Goal: Communication & Community: Answer question/provide support

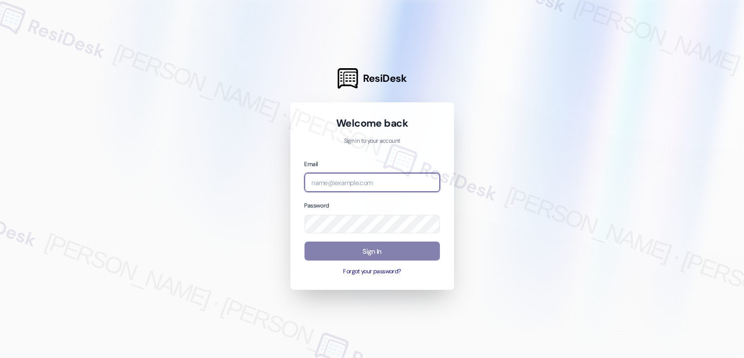
click at [351, 184] on input "email" at bounding box center [371, 182] width 135 height 19
type input "v"
type input "venture"
click at [342, 181] on input "email" at bounding box center [371, 182] width 135 height 19
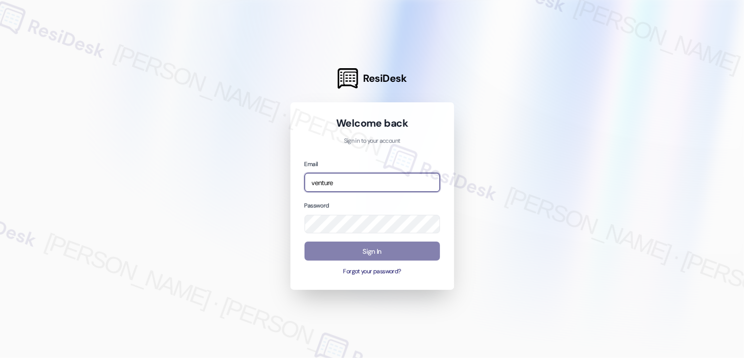
type input "venture"
click at [343, 203] on div "Password" at bounding box center [371, 216] width 135 height 33
click at [342, 183] on input "venture" at bounding box center [371, 182] width 135 height 19
paste input "automated-surveys-venture_communities-[PERSON_NAME].[PERSON_NAME]@venture_[DOMA…"
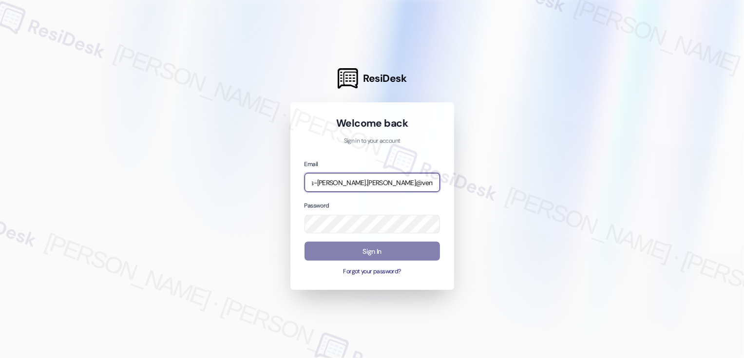
type input "automated-surveys-venture_communities-[PERSON_NAME].[PERSON_NAME]@venture_[DOMA…"
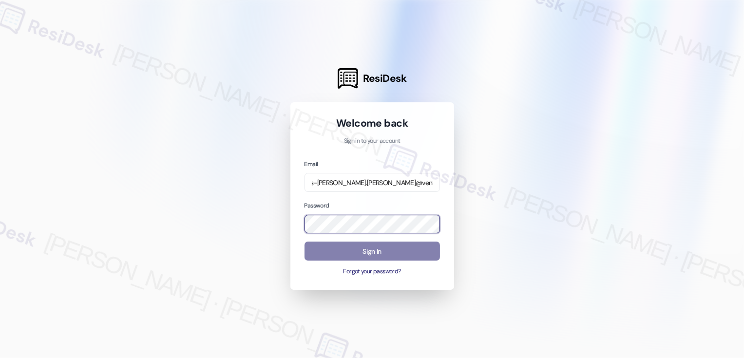
scroll to position [0, 0]
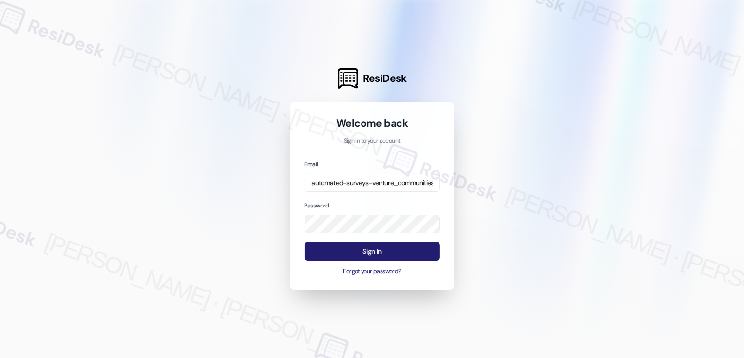
click at [0, 358] on com-1password-menu at bounding box center [0, 358] width 0 height 0
click at [307, 286] on div "Welcome back Sign in to your account Email automated-surveys-venture_communitie…" at bounding box center [372, 196] width 164 height 188
click at [374, 250] on button "Sign In" at bounding box center [371, 251] width 135 height 19
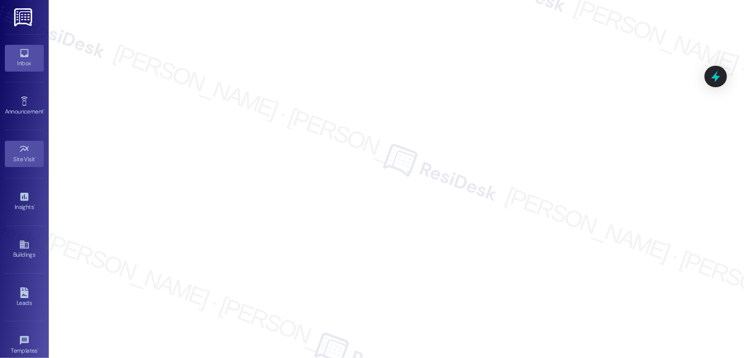
click at [31, 57] on link "Inbox" at bounding box center [24, 58] width 39 height 26
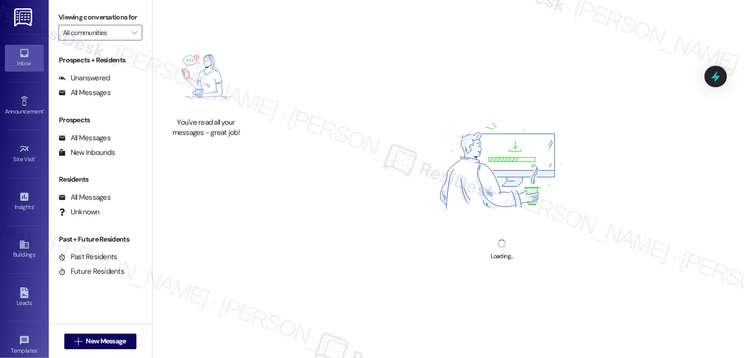
click at [31, 57] on link "Inbox" at bounding box center [24, 58] width 39 height 26
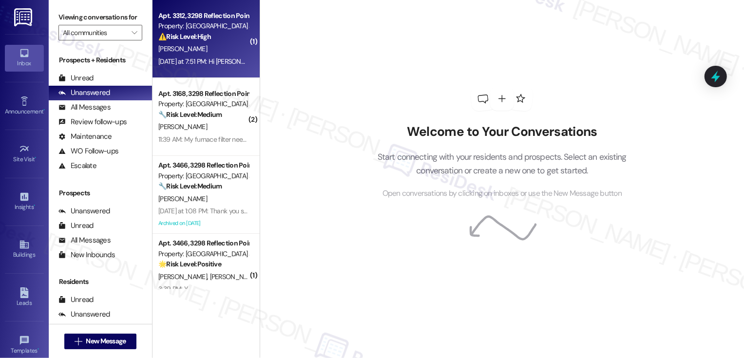
click at [188, 55] on div "[PERSON_NAME]" at bounding box center [203, 49] width 92 height 12
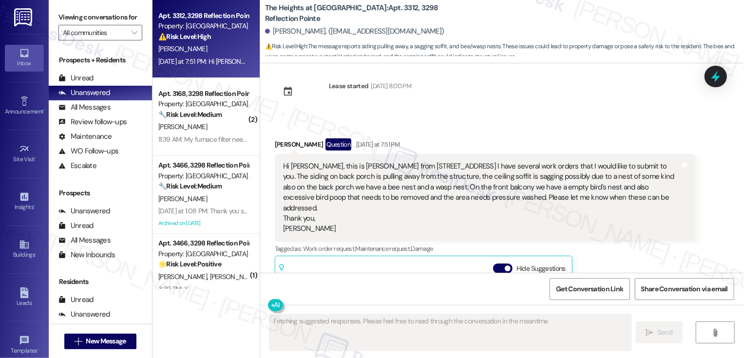
scroll to position [2, 0]
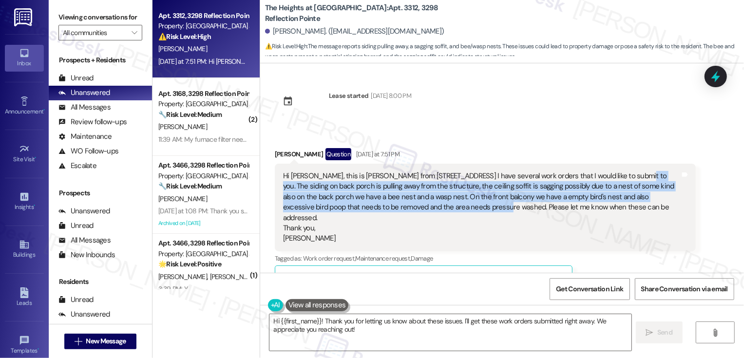
drag, startPoint x: 609, startPoint y: 172, endPoint x: 418, endPoint y: 207, distance: 193.6
click at [418, 207] on div "Hi [PERSON_NAME], this is [PERSON_NAME] from [STREET_ADDRESS] I have several wo…" at bounding box center [481, 207] width 397 height 73
copy div "The siding on back porch is pulling away from the structure, the ceiling soffit…"
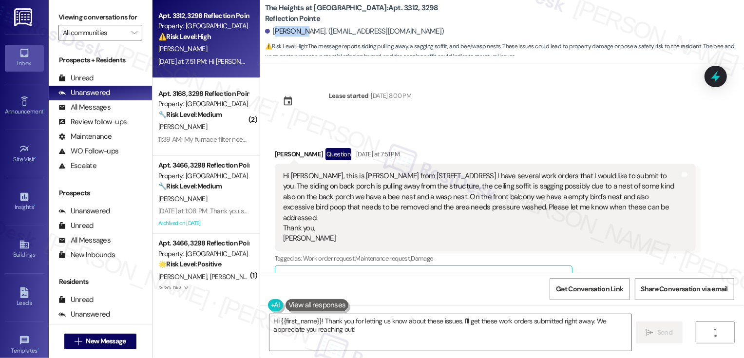
drag, startPoint x: 269, startPoint y: 32, endPoint x: 299, endPoint y: 33, distance: 29.7
click at [299, 33] on div "[PERSON_NAME]. ([EMAIL_ADDRESS][DOMAIN_NAME])" at bounding box center [354, 31] width 179 height 10
click at [286, 33] on div "[PERSON_NAME]. ([EMAIL_ADDRESS][DOMAIN_NAME])" at bounding box center [354, 31] width 179 height 10
drag, startPoint x: 266, startPoint y: 31, endPoint x: 306, endPoint y: 34, distance: 40.5
click at [306, 34] on div "[PERSON_NAME]. ([EMAIL_ADDRESS][DOMAIN_NAME])" at bounding box center [354, 31] width 179 height 10
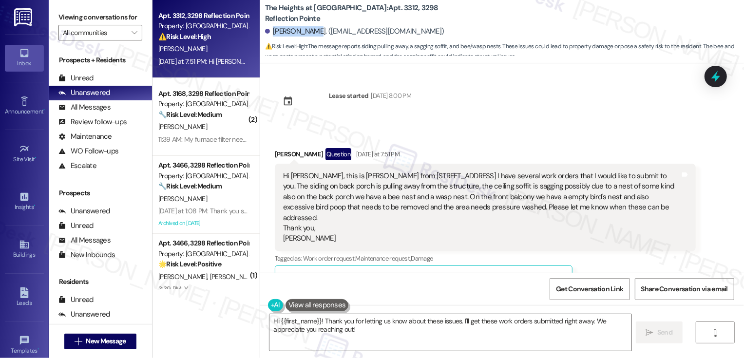
copy div "[PERSON_NAME]"
click at [316, 319] on textarea "Hi {{first_name}}! Thank you for letting us know about these issues. I'll get t…" at bounding box center [450, 332] width 362 height 37
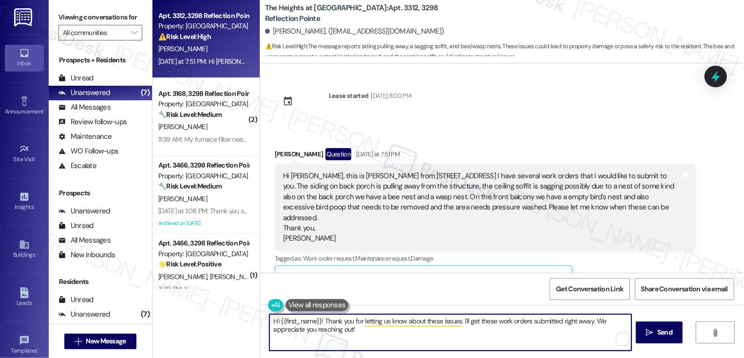
click at [270, 320] on textarea "Hi {{first_name}}! Thank you for letting us know about these issues. I'll get t…" at bounding box center [450, 332] width 362 height 37
click at [301, 335] on textarea "I appreciate you reaching out, {{first_name}}! Thank you for letting us know ab…" at bounding box center [450, 332] width 362 height 37
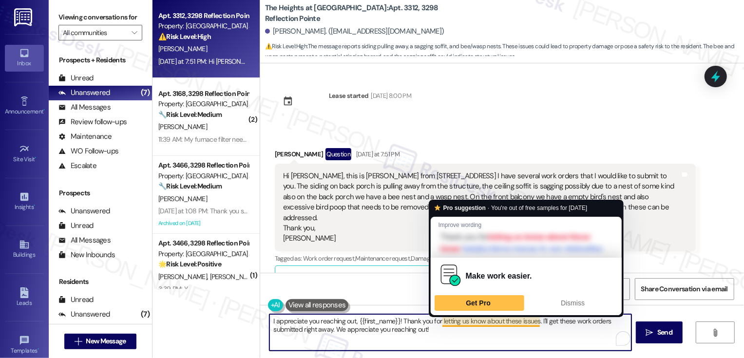
click at [505, 331] on textarea "I appreciate you reaching out, {{first_name}}! Thank you for letting us know ab…" at bounding box center [450, 332] width 362 height 37
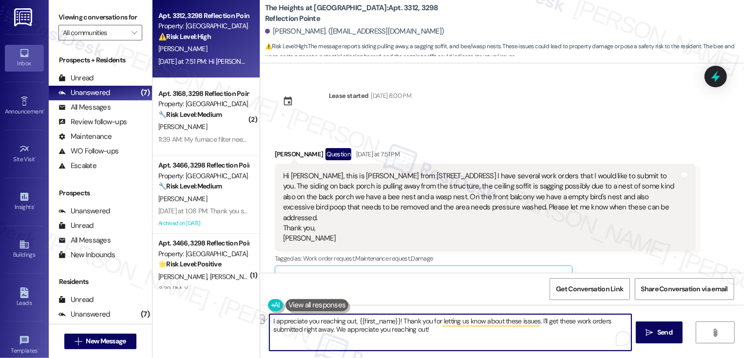
drag, startPoint x: 299, startPoint y: 329, endPoint x: 428, endPoint y: 333, distance: 129.6
click at [428, 333] on textarea "I appreciate you reaching out, {{first_name}}! Thank you for letting us know ab…" at bounding box center [450, 332] width 362 height 37
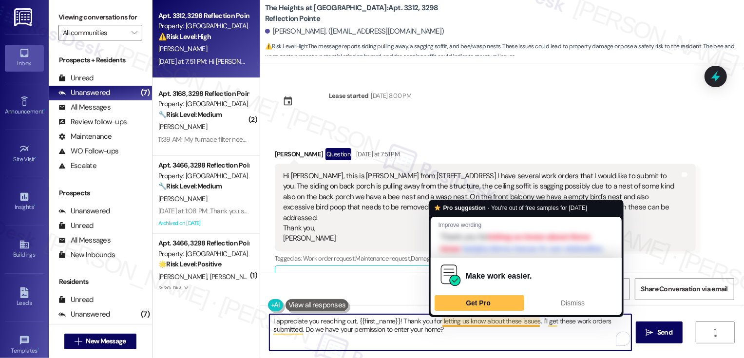
click at [533, 322] on textarea "I appreciate you reaching out, {{first_name}}! Thank you for letting us know ab…" at bounding box center [450, 332] width 362 height 37
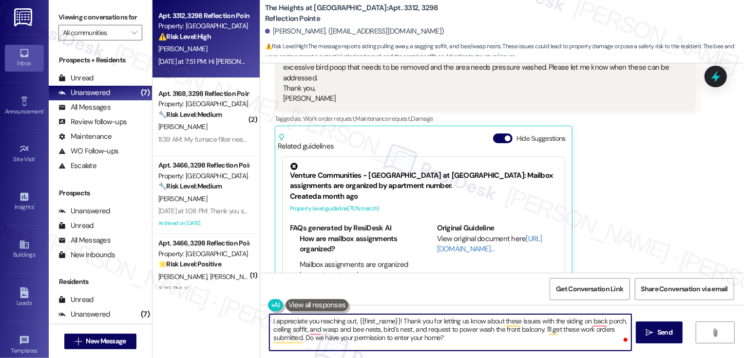
scroll to position [150, 0]
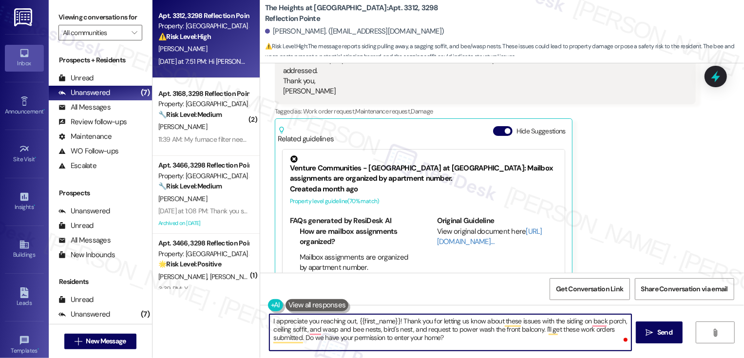
click at [353, 336] on textarea "I appreciate you reaching out, {{first_name}}! Thank you for letting us know ab…" at bounding box center [450, 332] width 362 height 37
click at [358, 336] on textarea "I appreciate you reaching out, {{first_name}}! Thank you for letting us know ab…" at bounding box center [450, 332] width 362 height 37
drag, startPoint x: 300, startPoint y: 340, endPoint x: 249, endPoint y: 305, distance: 61.2
click at [249, 305] on div "Apt. 3312, 3298 Reflection Pointe Property: [GEOGRAPHIC_DATA] at [GEOGRAPHIC_DA…" at bounding box center [447, 179] width 591 height 358
paste textarea "issues with the siding on the back porch, ceiling soffit, wasp and bee nests, b…"
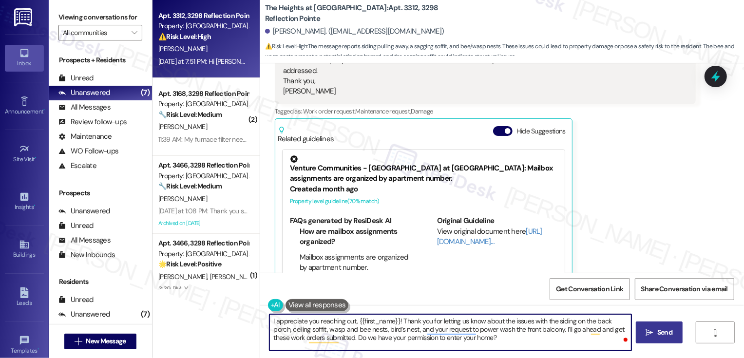
type textarea "I appreciate you reaching out, {{first_name}}! Thank you for letting us know ab…"
click at [660, 333] on span "Send" at bounding box center [664, 332] width 15 height 10
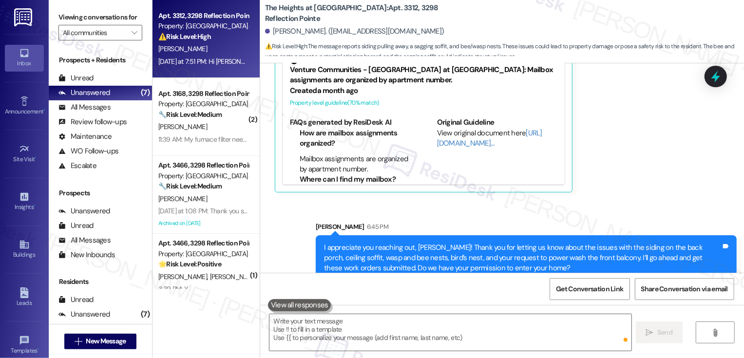
scroll to position [253, 0]
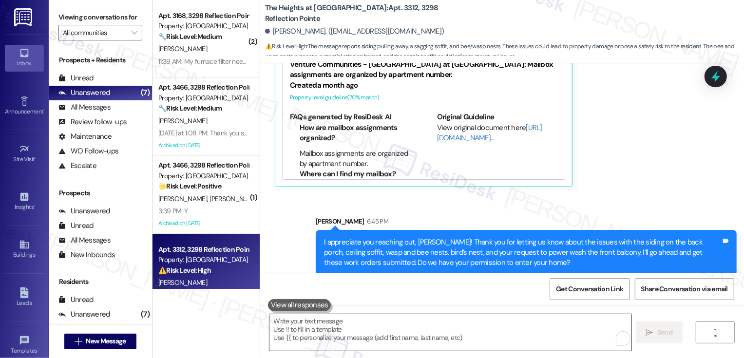
click at [337, 338] on textarea "To enrich screen reader interactions, please activate Accessibility in Grammarl…" at bounding box center [450, 332] width 362 height 37
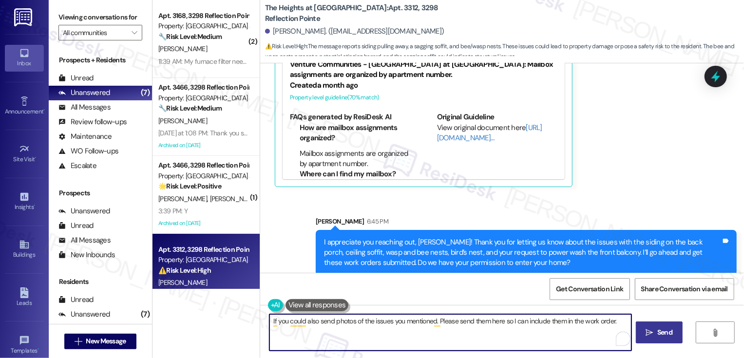
click at [437, 322] on textarea "If you could also send photos of the issues you mentioned. Please send them her…" at bounding box center [450, 332] width 362 height 37
type textarea "If you could also send photos of the issues you mentioned, please send them her…"
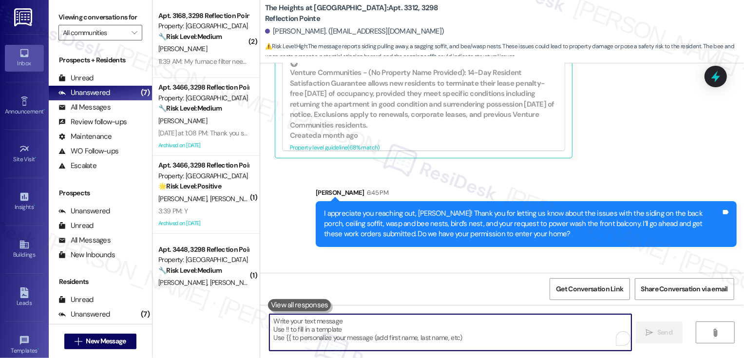
scroll to position [321, 0]
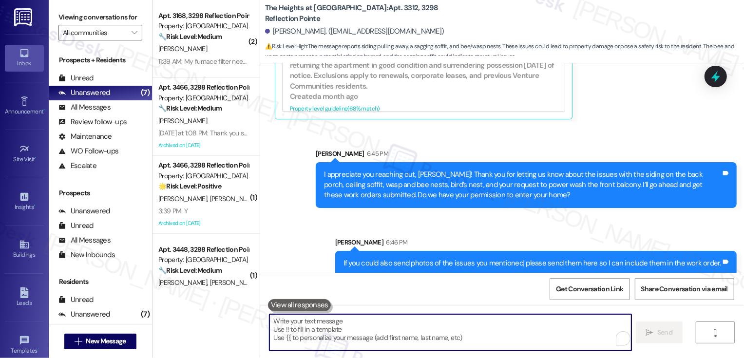
click at [560, 141] on div "Sent via SMS [PERSON_NAME] 6:45 PM I appreciate you reaching out, [PERSON_NAME]…" at bounding box center [525, 178] width 435 height 74
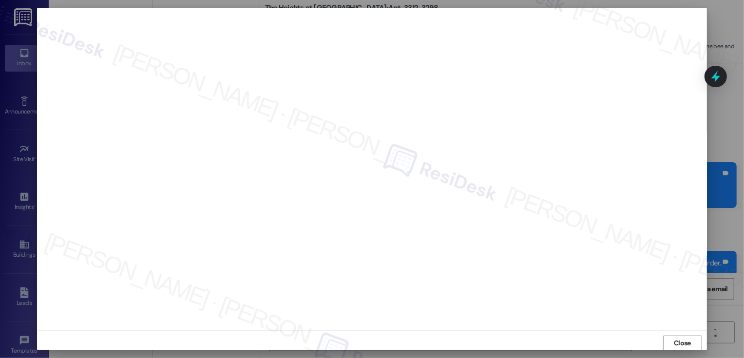
scroll to position [0, 0]
click at [672, 343] on span "Close" at bounding box center [682, 343] width 21 height 10
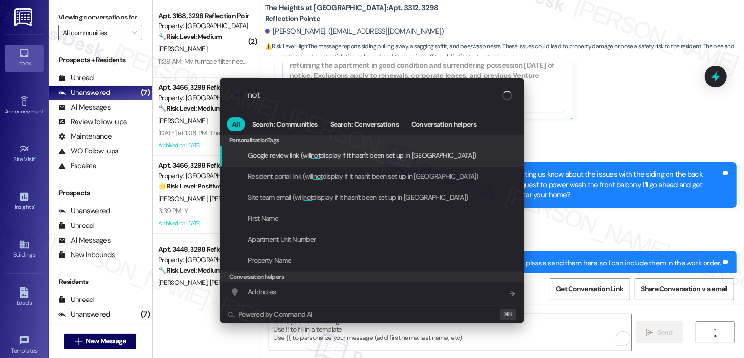
type input "note"
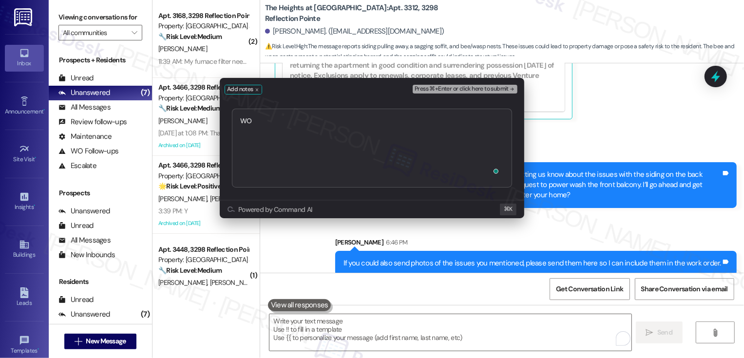
type textarea "WO Service Request #65810 has been created."
type textarea "Service Request #65810 has been created."
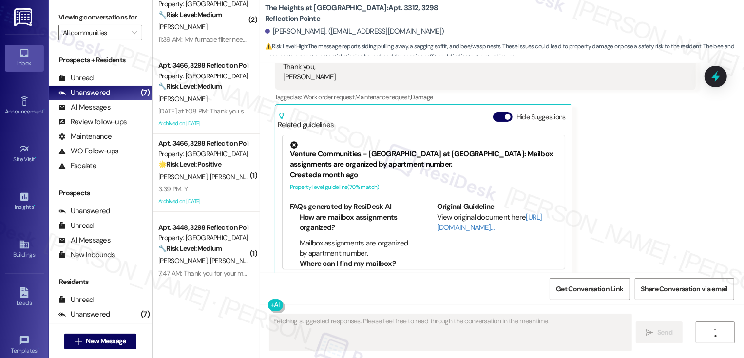
scroll to position [33, 0]
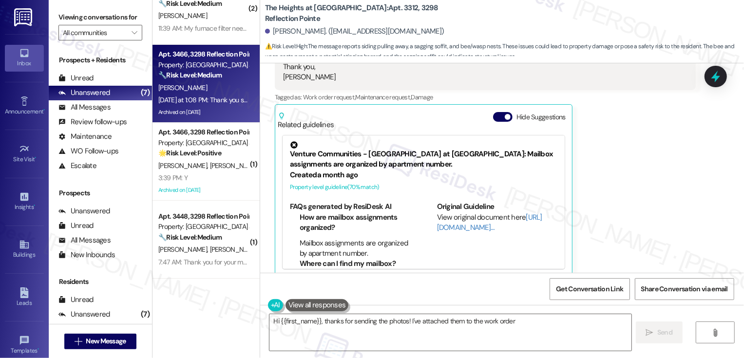
type textarea "Hi {{first_name}}, thanks for sending the photos! I've attached them to the wor…"
click at [221, 83] on div "[PERSON_NAME]" at bounding box center [203, 88] width 92 height 12
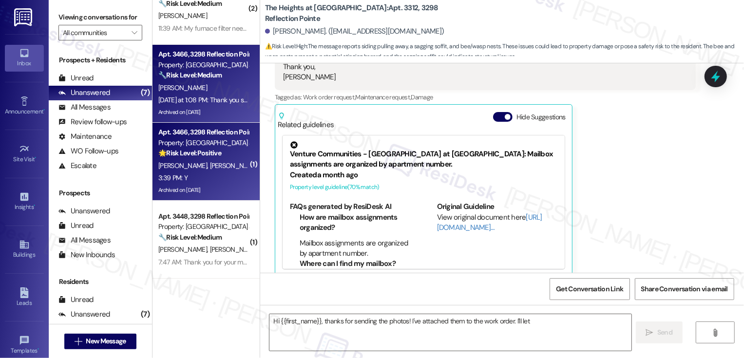
type textarea "Hi {{first_name}}, thanks for sending the photos! I've attached them to the wor…"
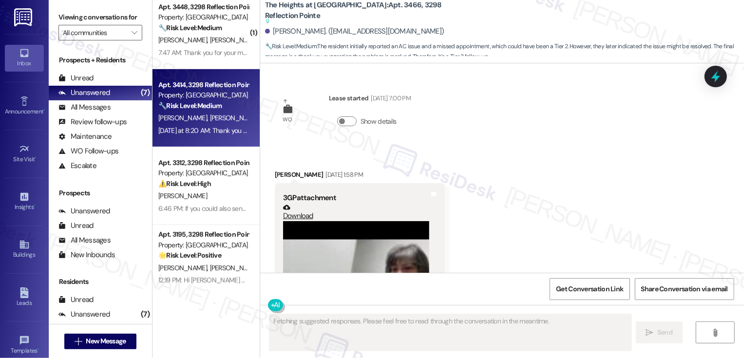
scroll to position [2393, 0]
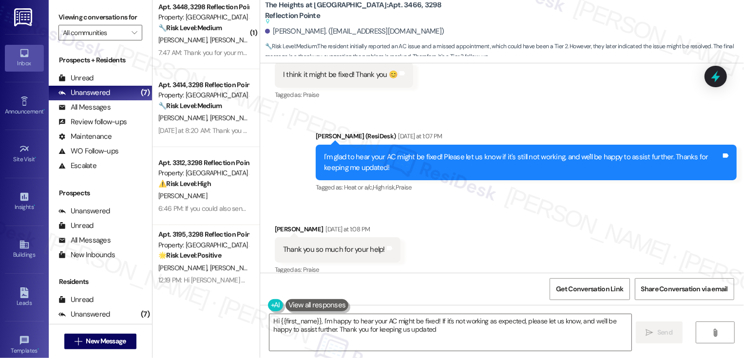
type textarea "Hi {{first_name}}, I'm happy to hear your AC might be fixed! If it's not workin…"
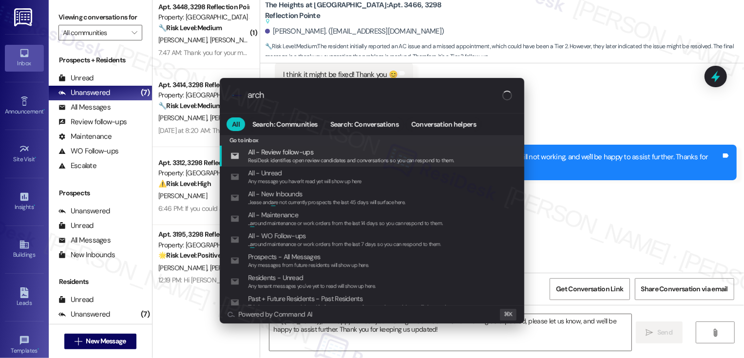
type input "archi"
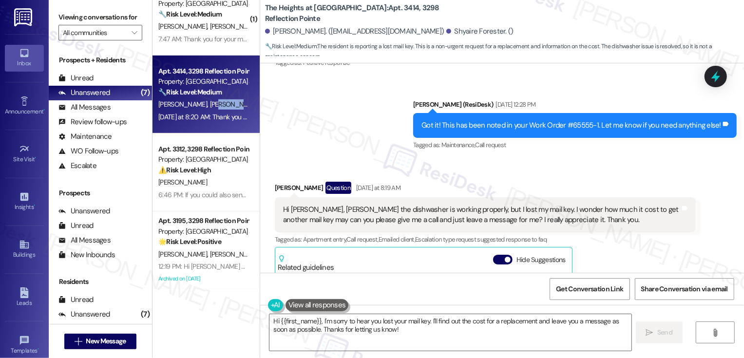
scroll to position [6558, 0]
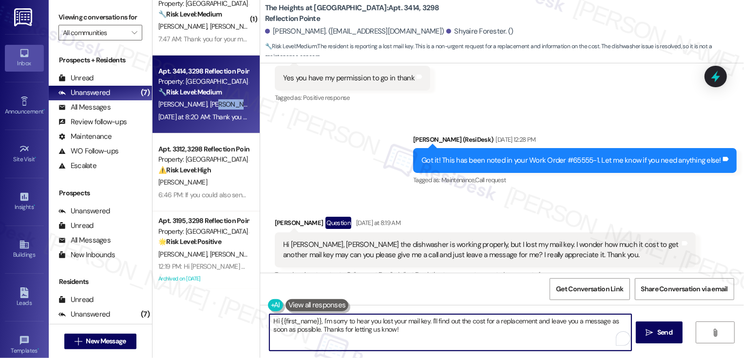
drag, startPoint x: 545, startPoint y: 321, endPoint x: 553, endPoint y: 336, distance: 16.8
click at [553, 336] on textarea "Hi {{first_name}}, I'm sorry to hear you lost your mail key. I'll find out the …" at bounding box center [450, 332] width 362 height 37
click at [310, 320] on textarea "Hi {{first_name}}, I'm sorry to hear you lost your mail key. I'll find out the …" at bounding box center [450, 332] width 362 height 37
type textarea "Hi Karen, I'm sorry to hear you lost your mail key. I'll find out the cost for …"
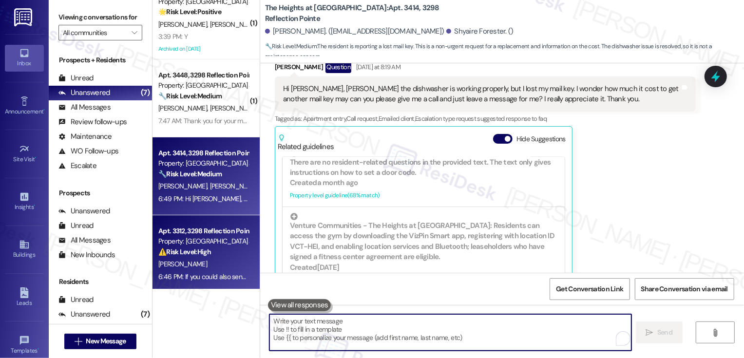
scroll to position [76, 0]
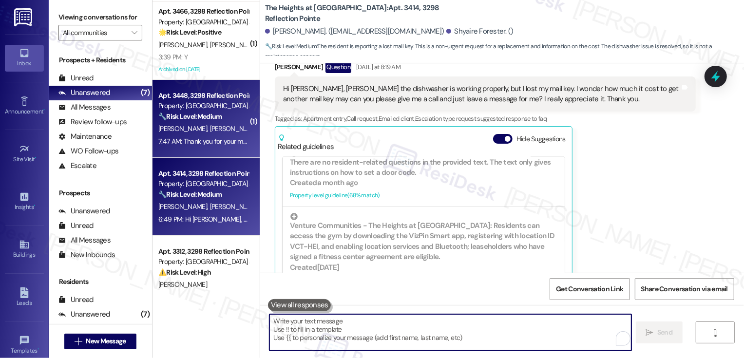
click at [221, 135] on div "7:47 AM: Thank you for your message. Our offices are currently closed, but we w…" at bounding box center [203, 141] width 92 height 12
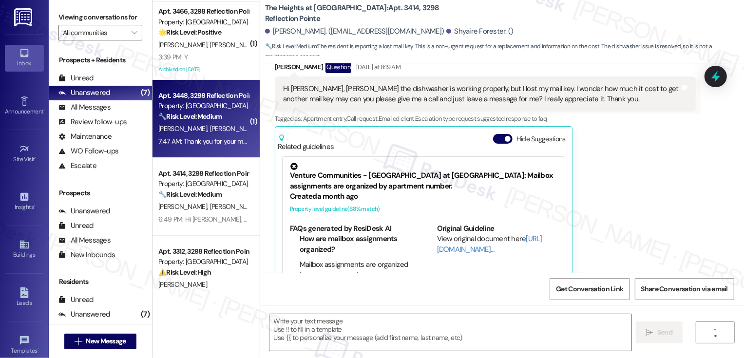
click at [221, 135] on div "7:47 AM: Thank you for your message. Our offices are currently closed, but we w…" at bounding box center [203, 141] width 92 height 12
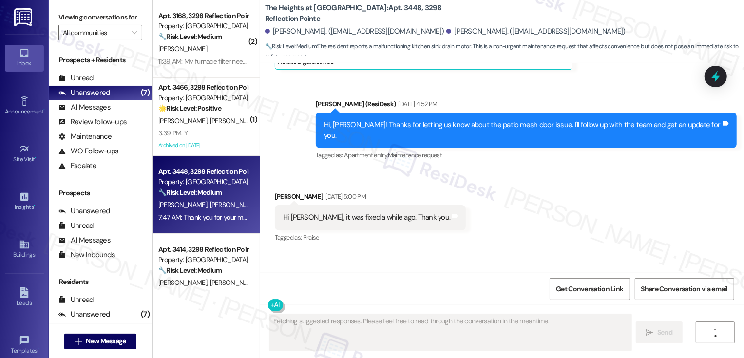
scroll to position [1416, 0]
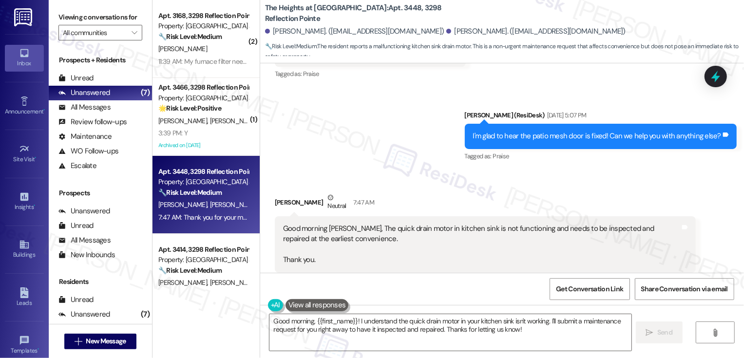
drag, startPoint x: 268, startPoint y: 179, endPoint x: 330, endPoint y: 185, distance: 62.6
click at [330, 185] on div "Received via SMS Vinaykumar Cheekati Neutral 7:47 AM Good morning Sarah, The qu…" at bounding box center [484, 239] width 435 height 109
copy div "Vinaykumar Cheekati"
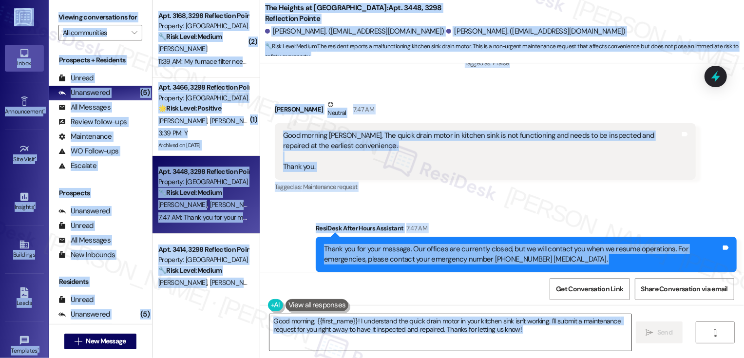
click at [321, 326] on textarea "Good morning, {{first_name}}! I understand the quick drain motor in your kitche…" at bounding box center [450, 332] width 362 height 37
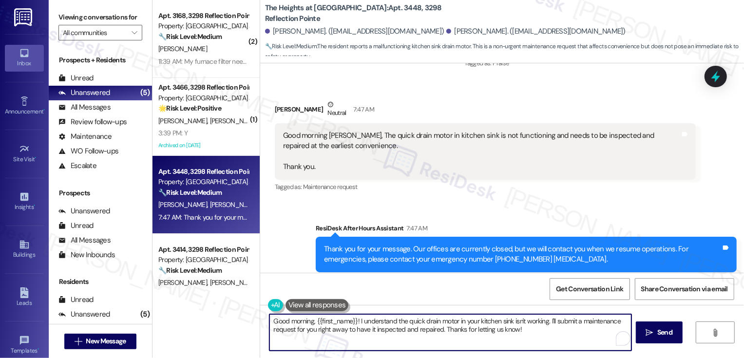
click at [377, 326] on textarea "Good morning, {{first_name}}! I understand the quick drain motor in your kitche…" at bounding box center [450, 332] width 362 height 37
click at [420, 331] on textarea "Good morning, {{first_name}}! I understand the quick drain motor in your kitche…" at bounding box center [450, 332] width 362 height 37
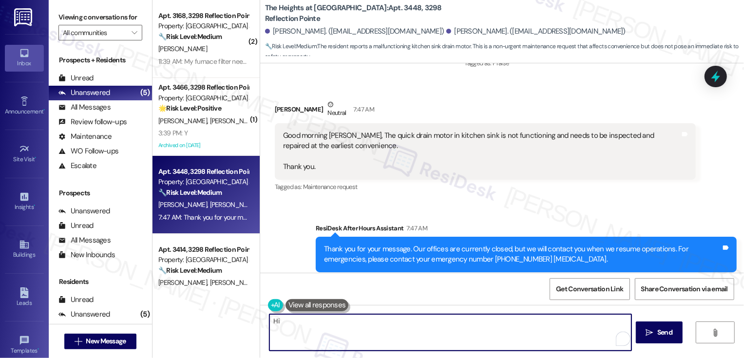
click at [280, 99] on div "Vinaykumar Cheekati Neutral 7:47 AM" at bounding box center [485, 111] width 421 height 24
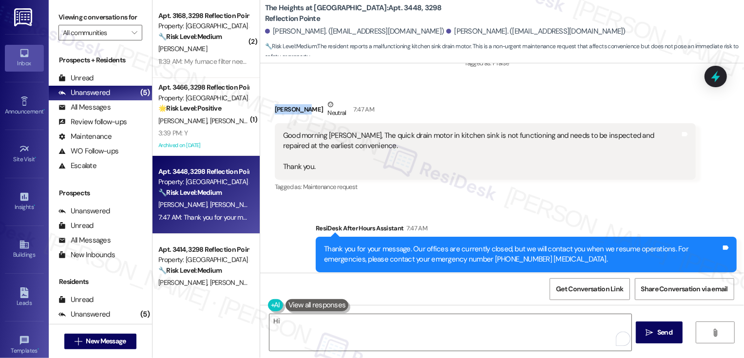
copy div "Vinaykumar"
click at [335, 329] on textarea "Hi" at bounding box center [450, 332] width 362 height 37
paste textarea "Vinaykumar"
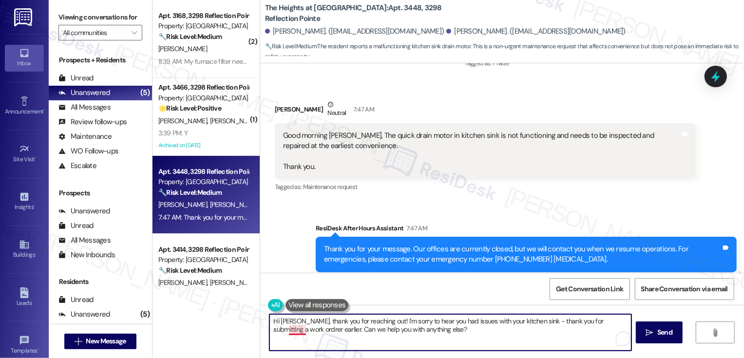
click at [285, 334] on textarea "Hi Vinaykumar, thank you for reaching out! I'm sorry to hear you had issues wit…" at bounding box center [450, 332] width 362 height 37
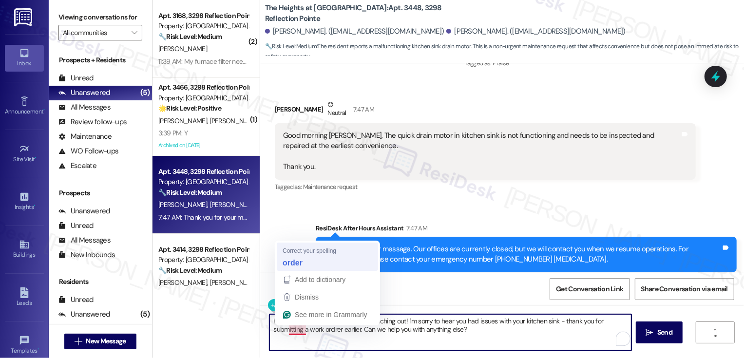
type textarea "Hi Vinaykumar, thank you for reaching out! I'm sorry to hear you had issues wit…"
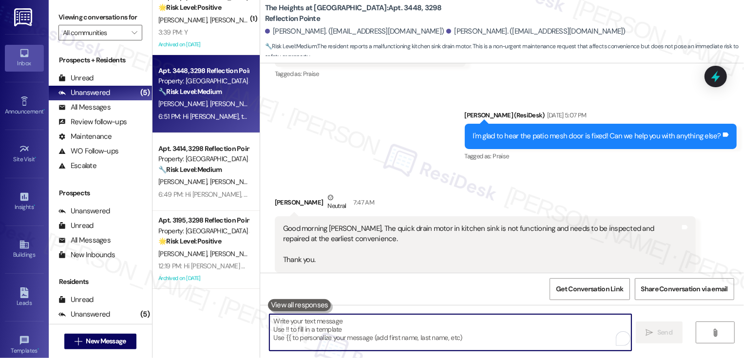
scroll to position [100, 0]
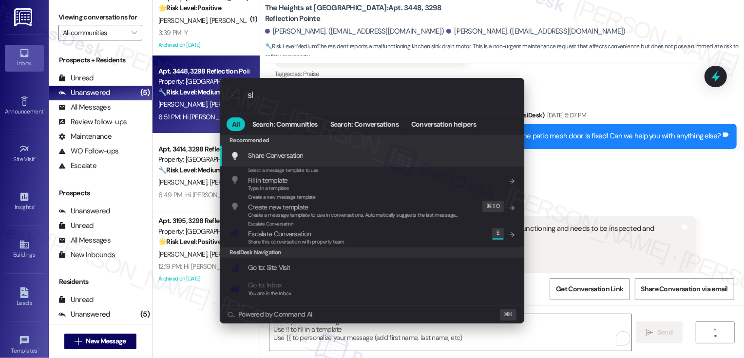
type input "sla"
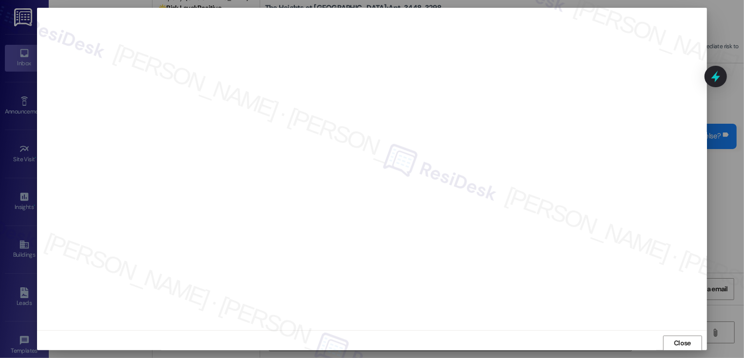
scroll to position [0, 0]
